Goal: Book appointment/travel/reservation

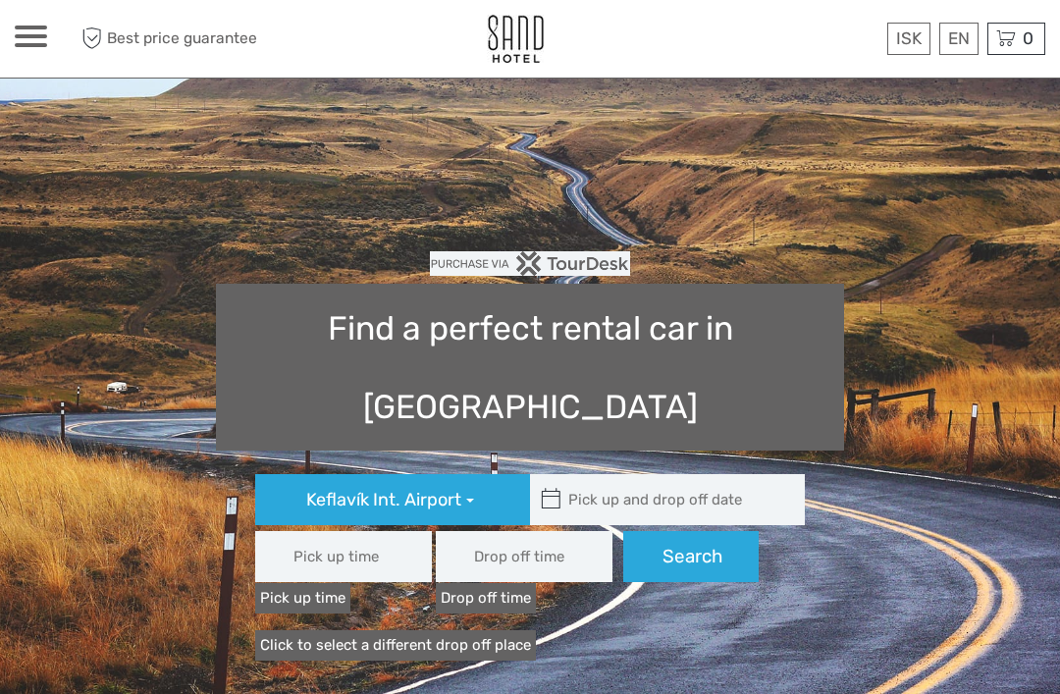
type input "08:00"
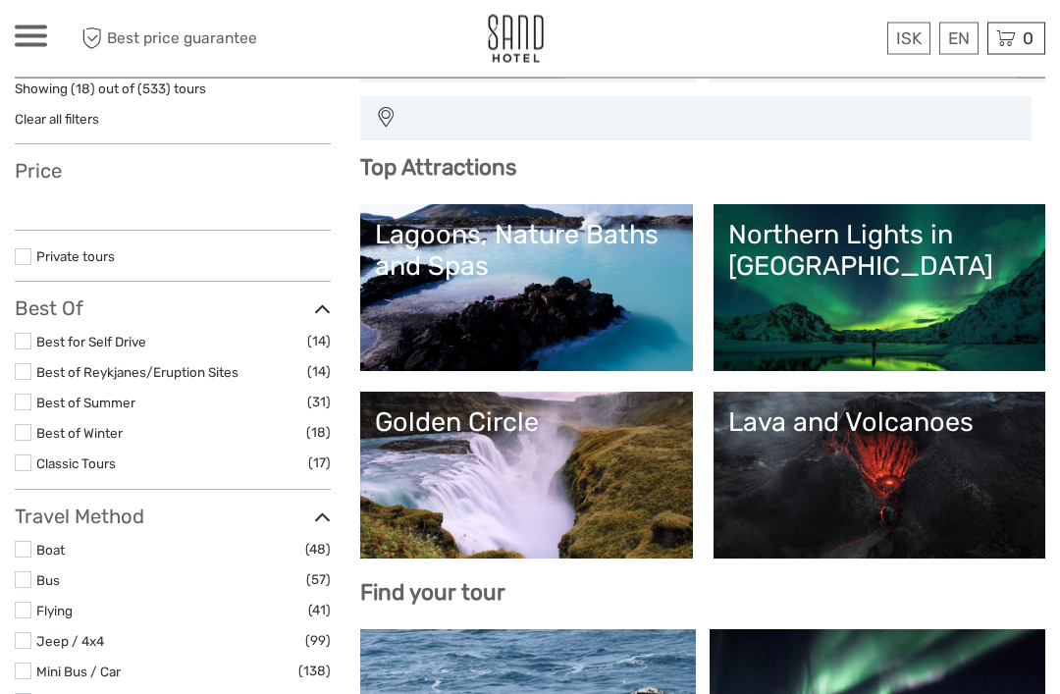
select select
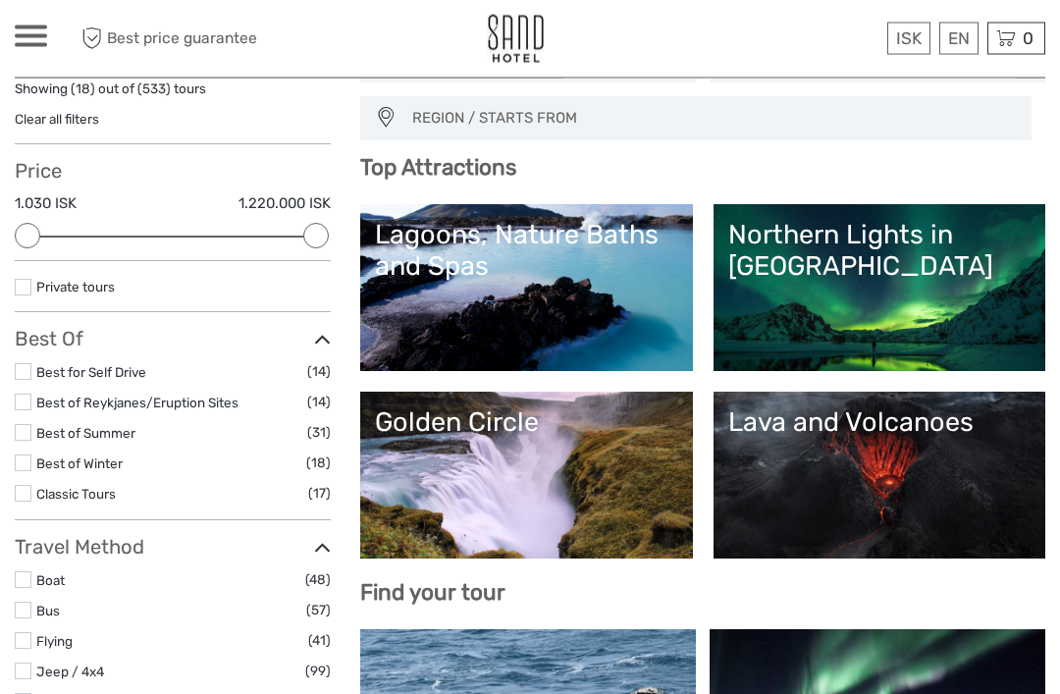
scroll to position [152, 0]
click at [899, 309] on link "Northern Lights in [GEOGRAPHIC_DATA]" at bounding box center [879, 287] width 302 height 137
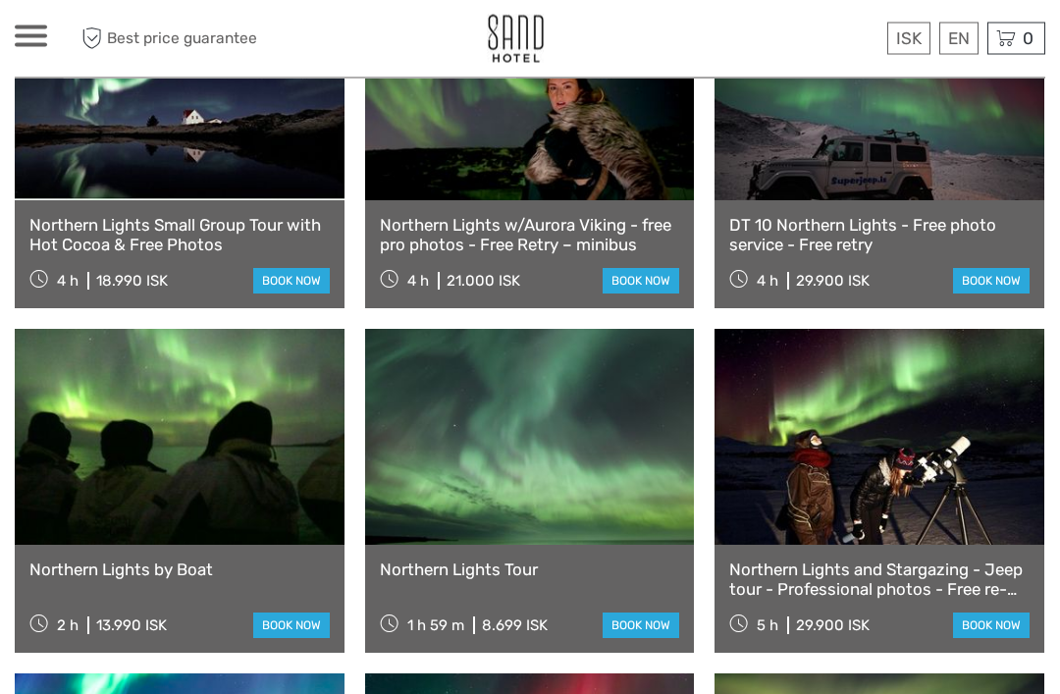
scroll to position [820, 0]
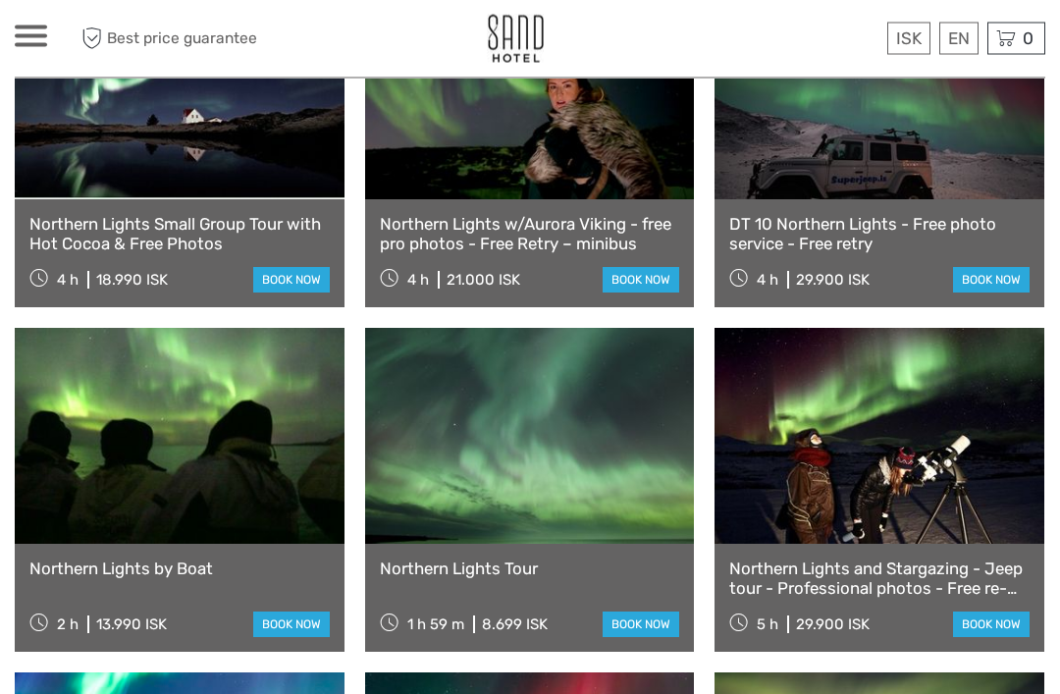
click at [591, 479] on link at bounding box center [530, 437] width 330 height 216
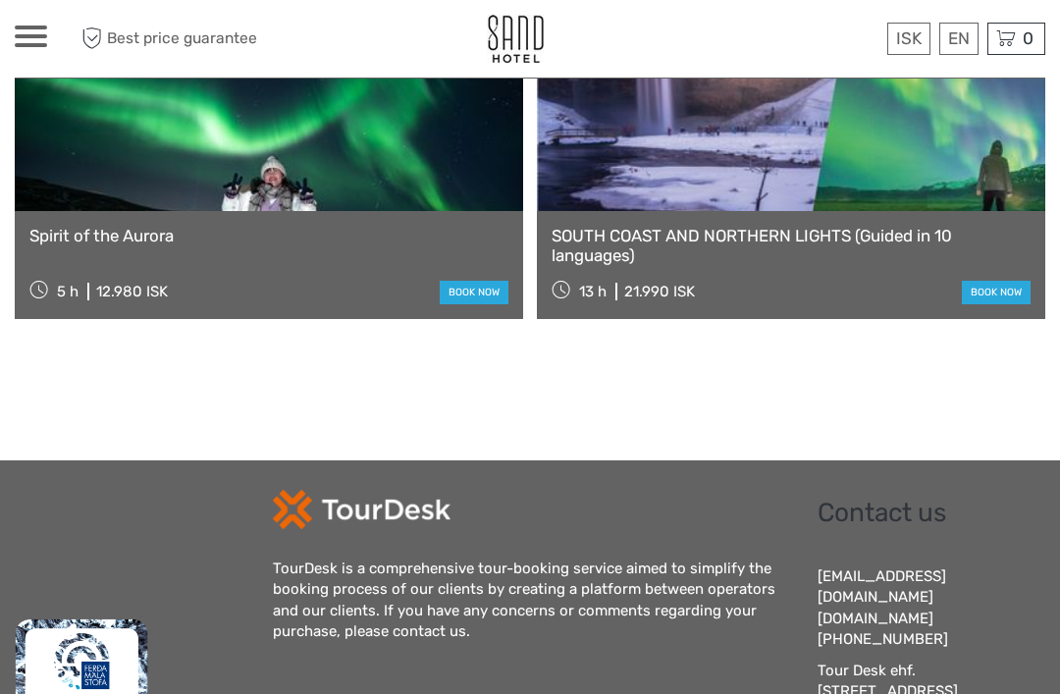
scroll to position [3158, 0]
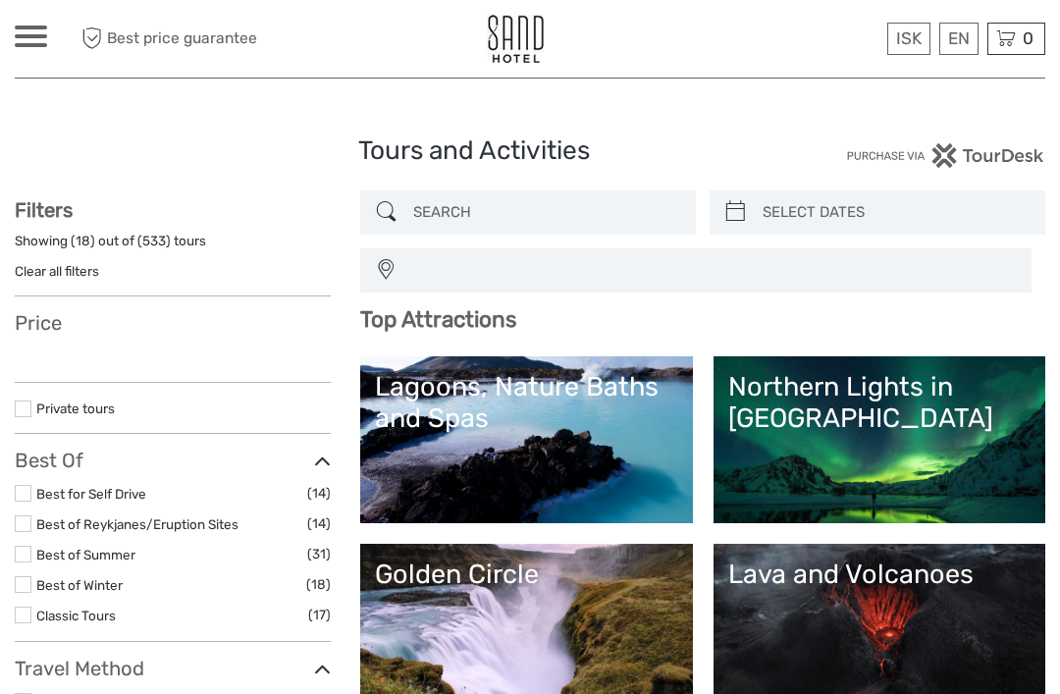
select select
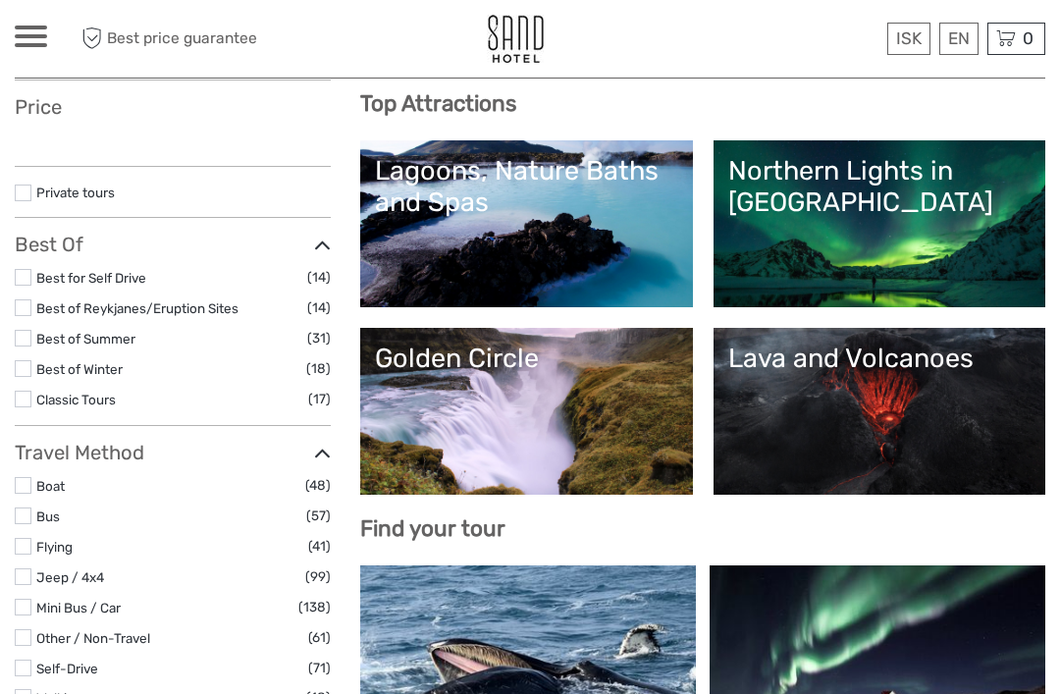
select select
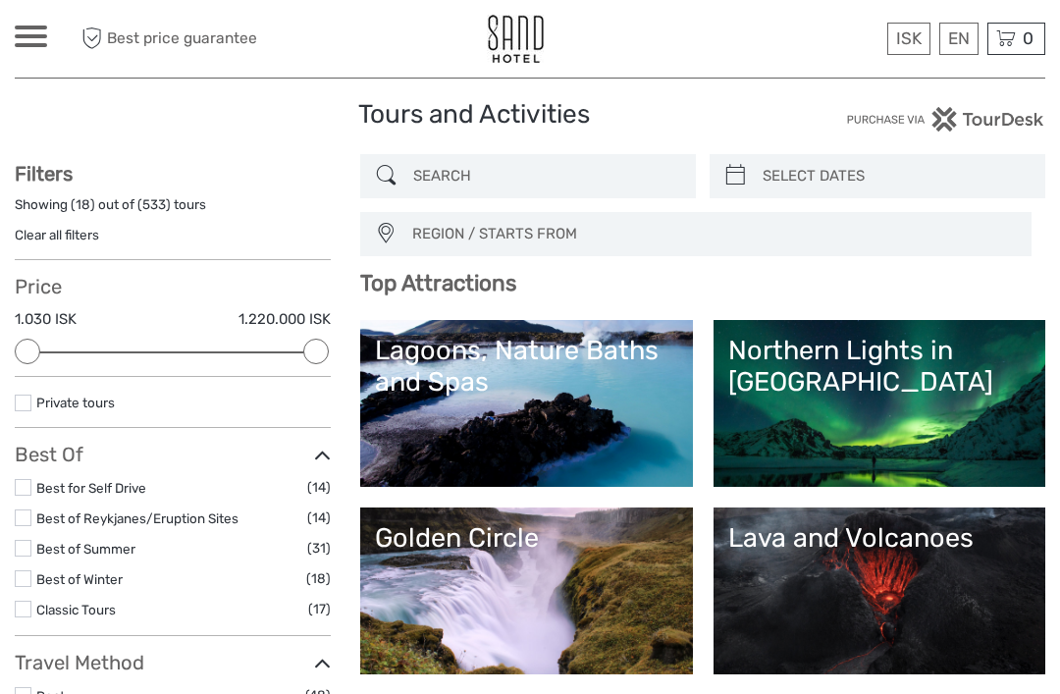
scroll to position [0, 0]
